Goal: Leave review/rating: Leave review/rating

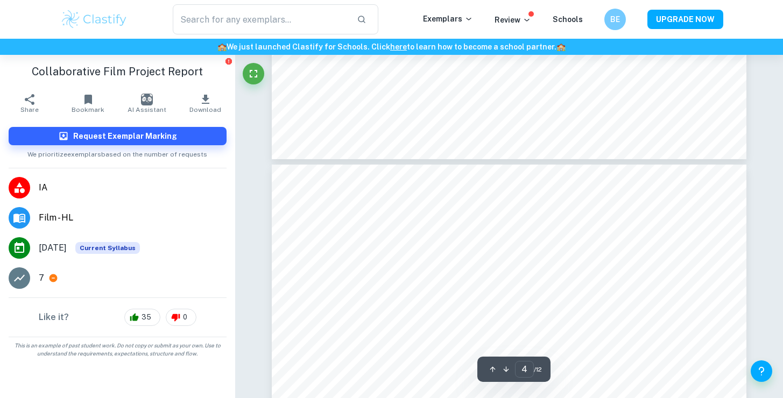
type input "3"
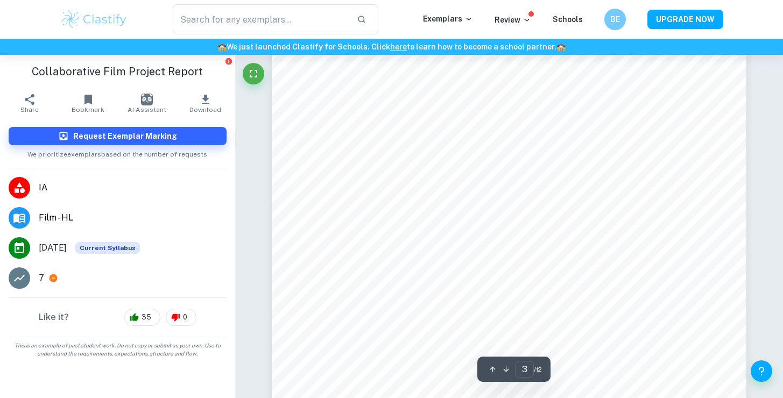
scroll to position [1640, 0]
